Goal: Task Accomplishment & Management: Use online tool/utility

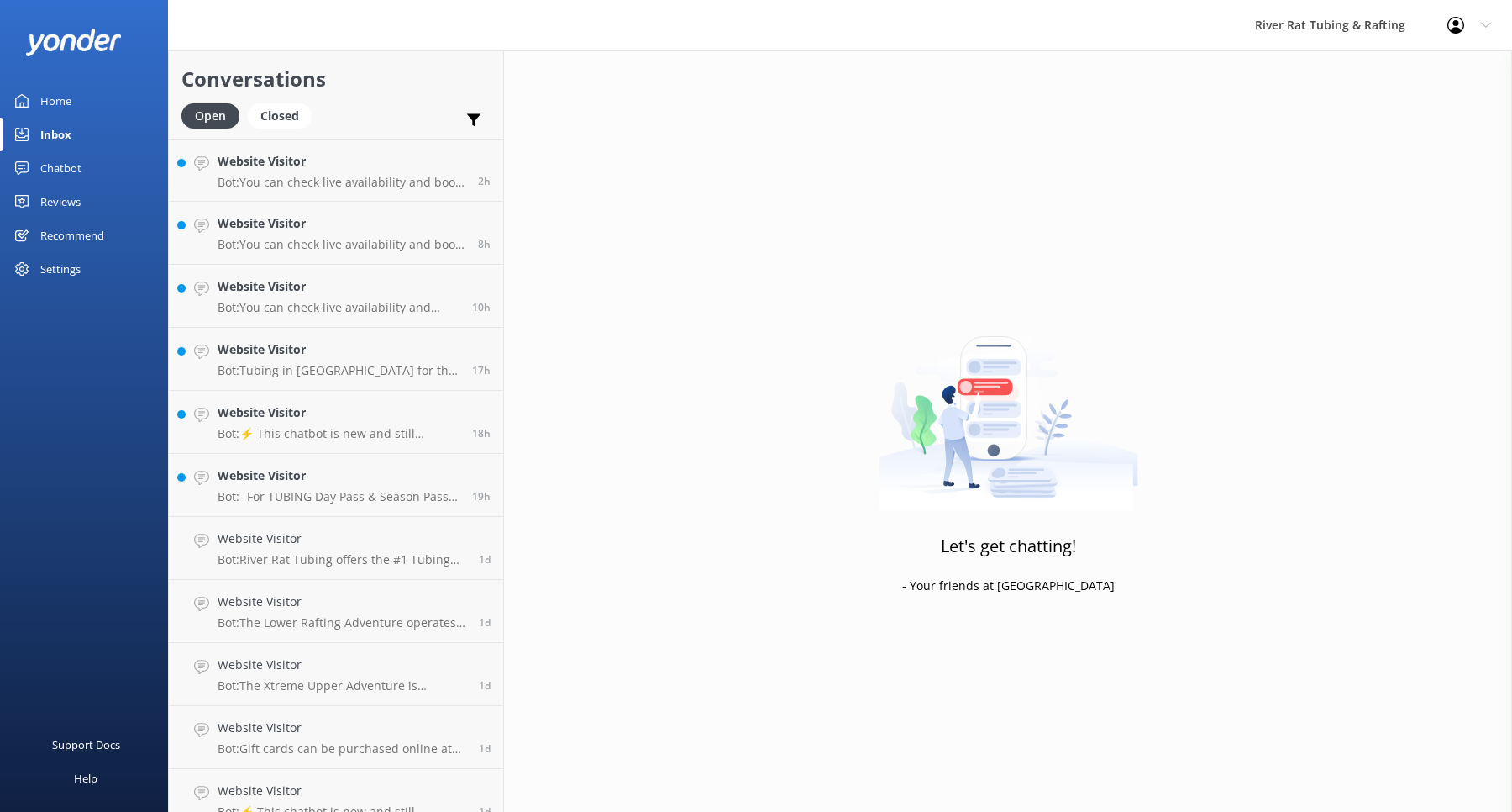
click at [62, 167] on div "Chatbot" at bounding box center [60, 168] width 41 height 34
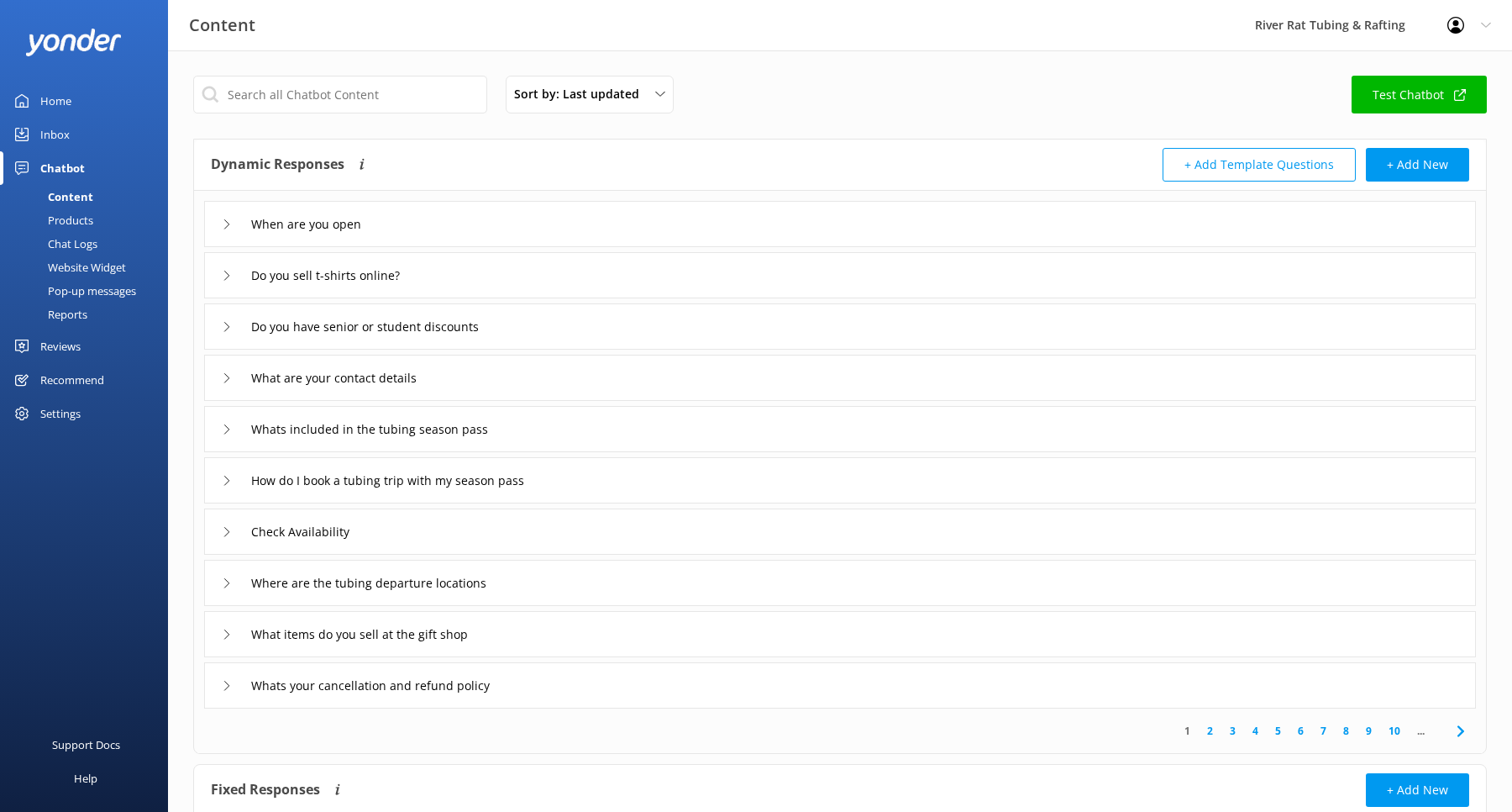
click at [45, 137] on div "Inbox" at bounding box center [54, 134] width 30 height 34
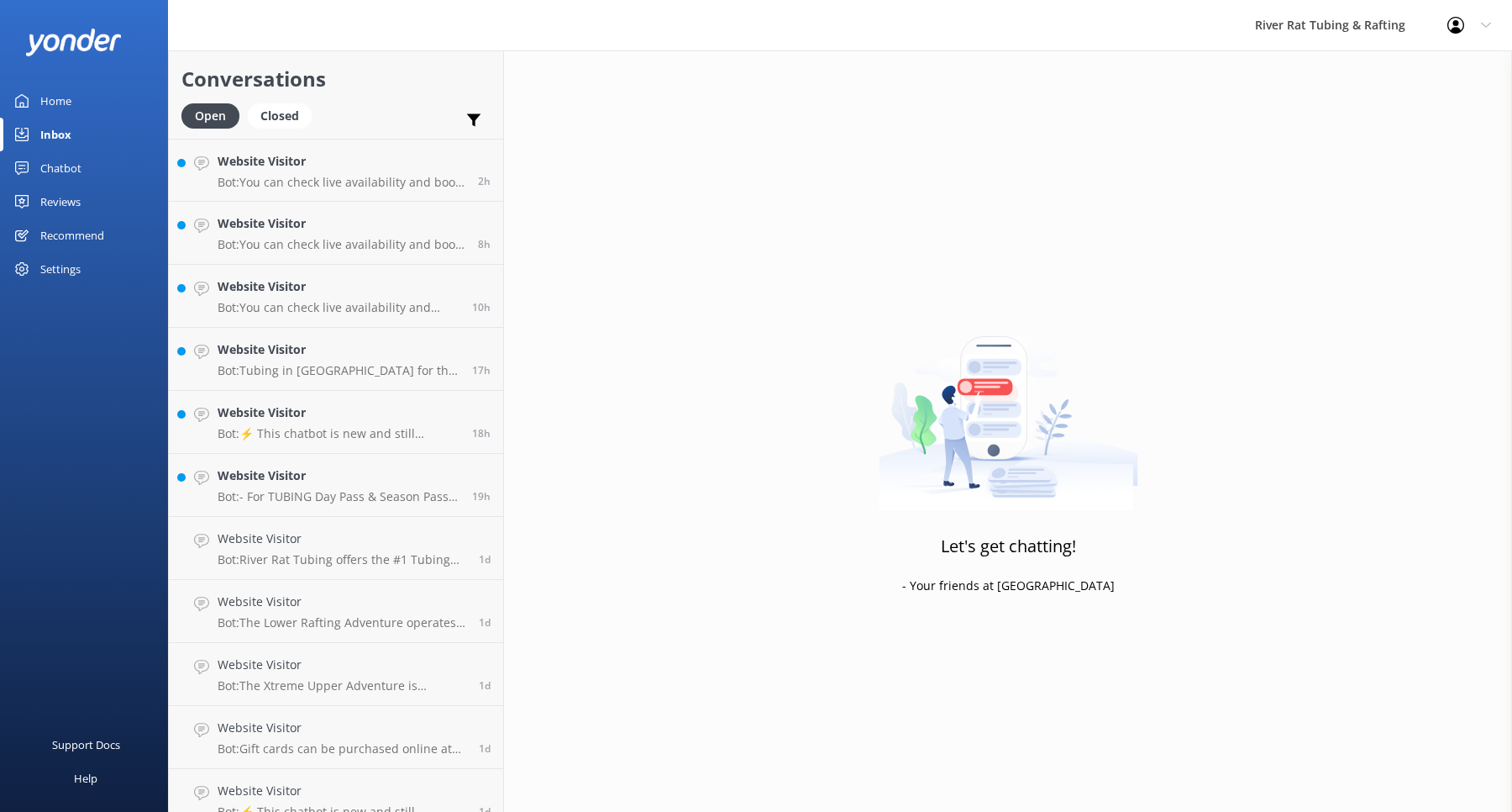
click at [52, 98] on div "Home" at bounding box center [55, 101] width 31 height 34
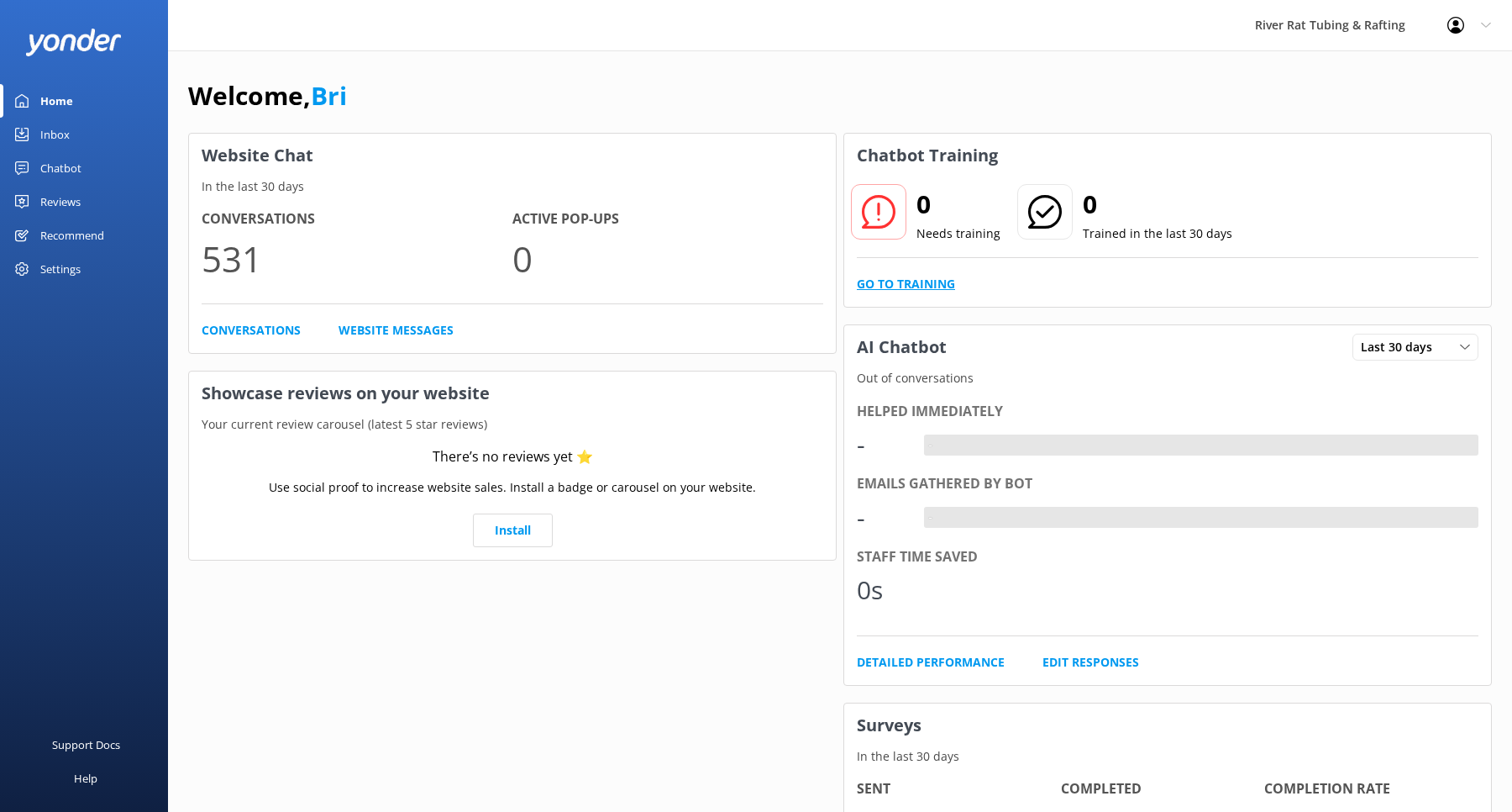
click at [907, 283] on link "Go to Training" at bounding box center [906, 284] width 99 height 19
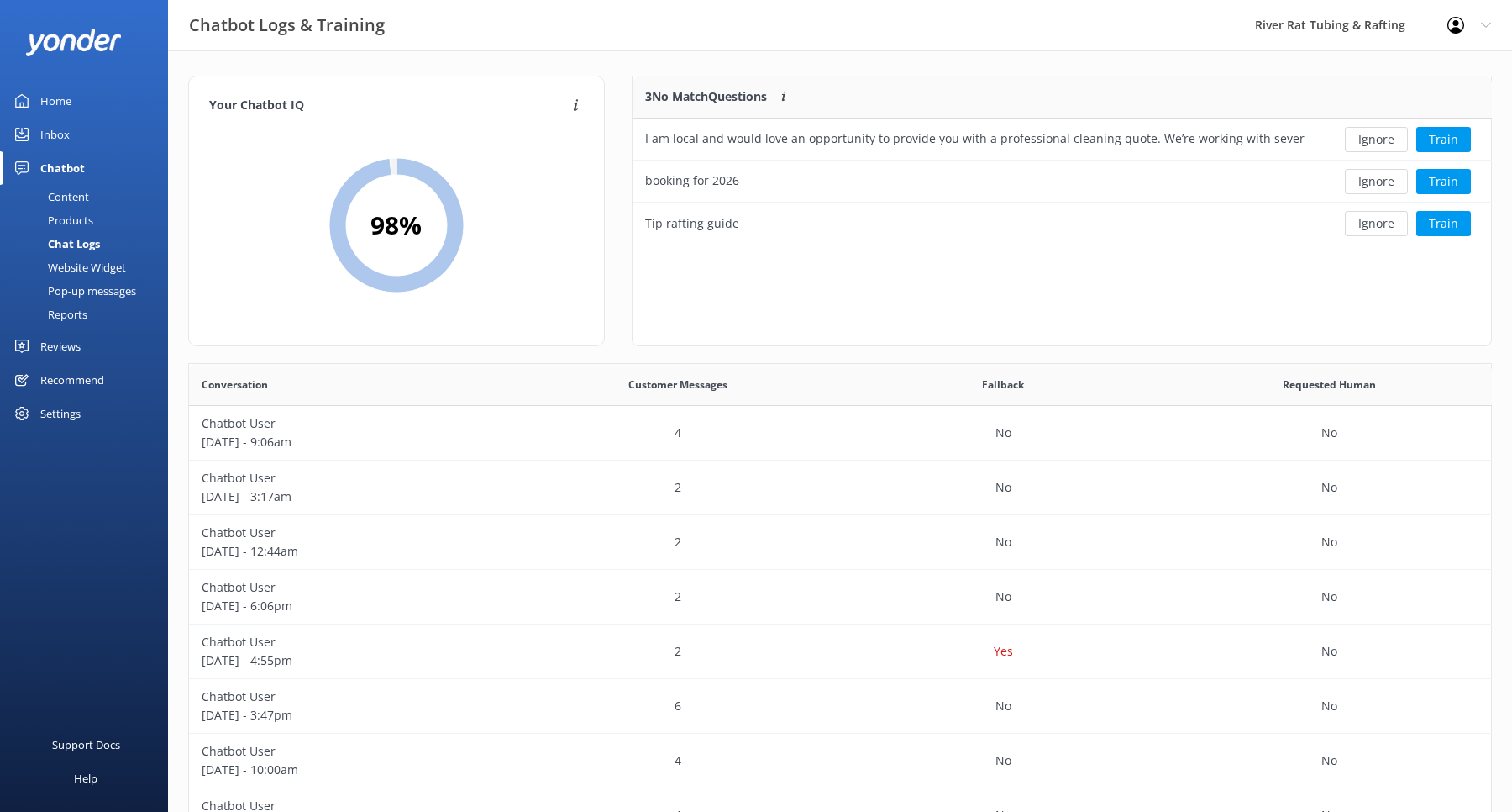
scroll to position [588, 1302]
